Goal: Information Seeking & Learning: Find specific fact

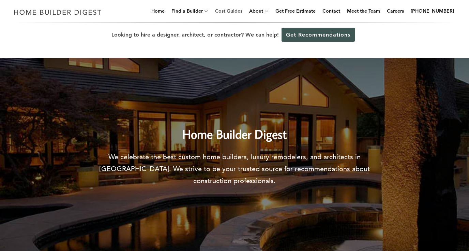
click at [243, 10] on link "Cost Guides" at bounding box center [228, 11] width 33 height 22
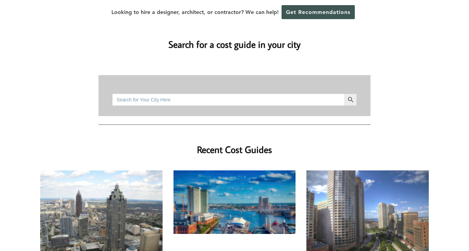
scroll to position [92, 0]
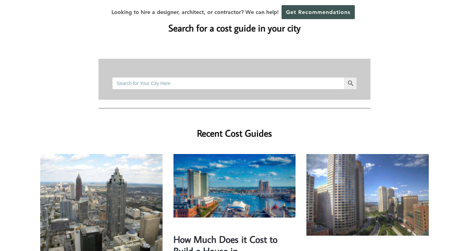
click at [208, 77] on input "Search for:" at bounding box center [228, 83] width 233 height 12
type input "[US_STATE]"
click at [345, 77] on button "Search Button" at bounding box center [351, 83] width 12 height 12
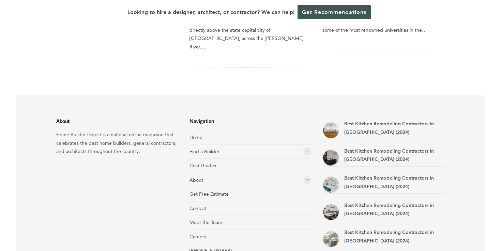
scroll to position [235, 0]
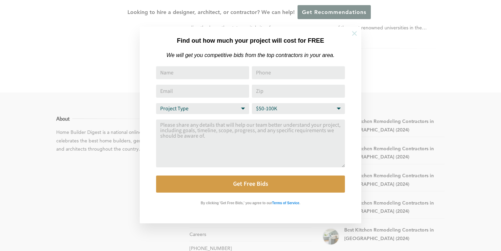
click at [355, 29] on button at bounding box center [355, 33] width 24 height 24
